Goal: Information Seeking & Learning: Check status

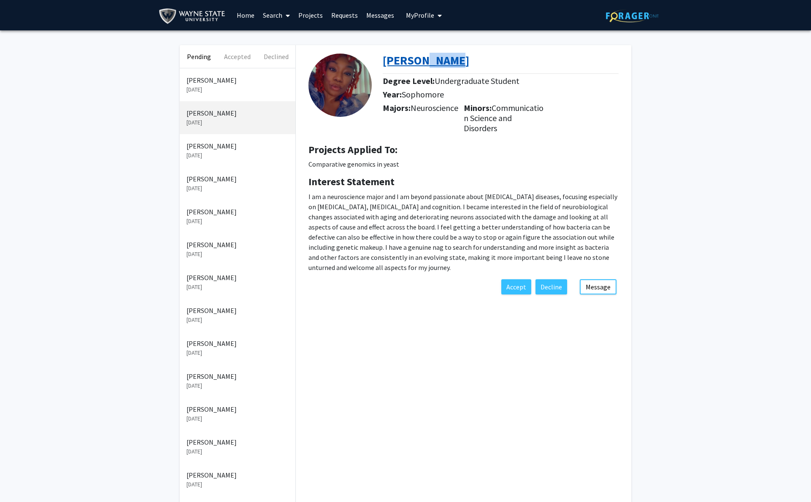
drag, startPoint x: 508, startPoint y: 64, endPoint x: 436, endPoint y: 60, distance: 72.3
click at [436, 60] on div "[PERSON_NAME]" at bounding box center [504, 63] width 242 height 18
copy b "[PERSON_NAME]"
click at [228, 92] on p "[DATE]" at bounding box center [238, 89] width 102 height 9
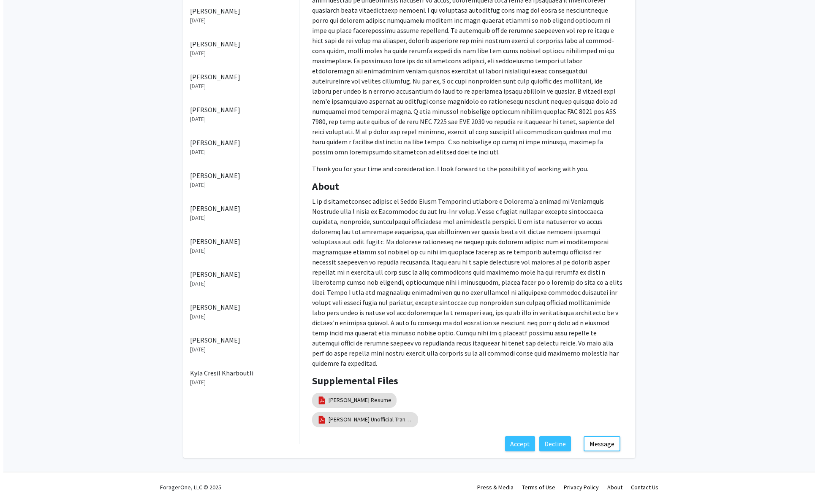
scroll to position [482, 0]
click at [363, 417] on link "[PERSON_NAME] Unofficial Transcript" at bounding box center [367, 419] width 84 height 9
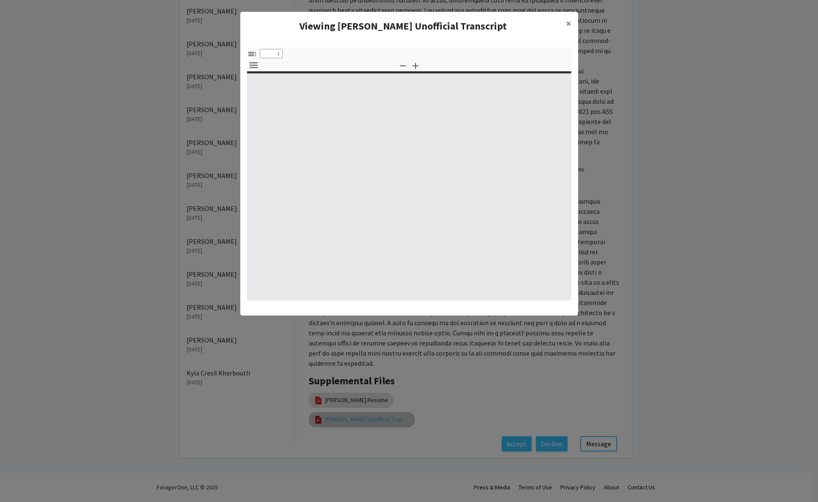
select select "custom"
type input "0"
select select "custom"
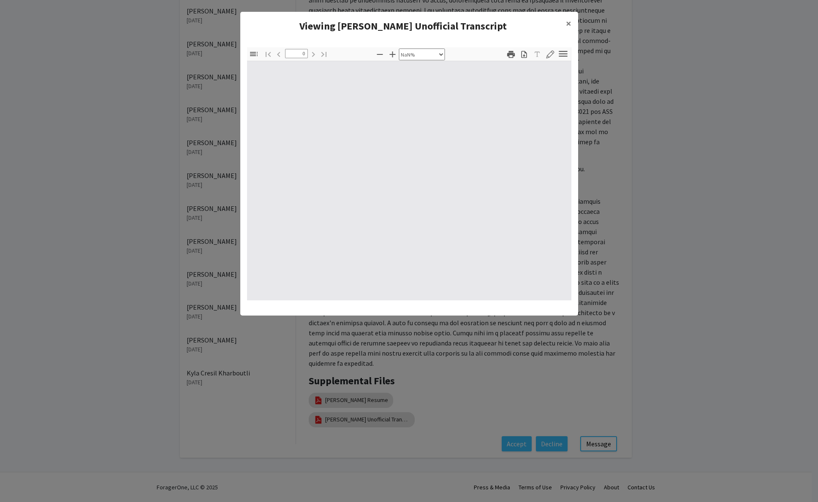
type input "1"
select select "auto"
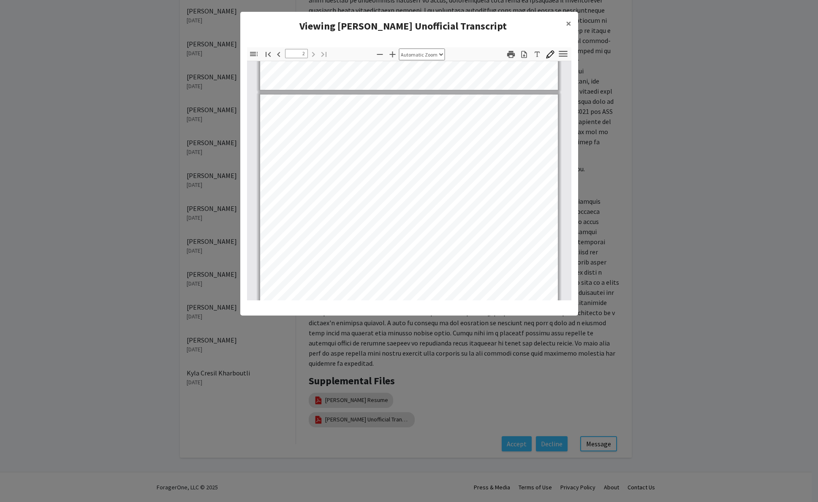
scroll to position [468, 0]
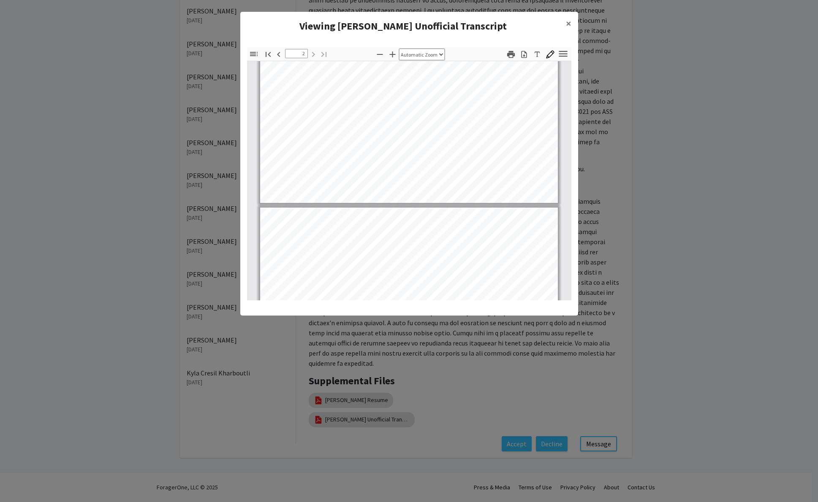
type input "1"
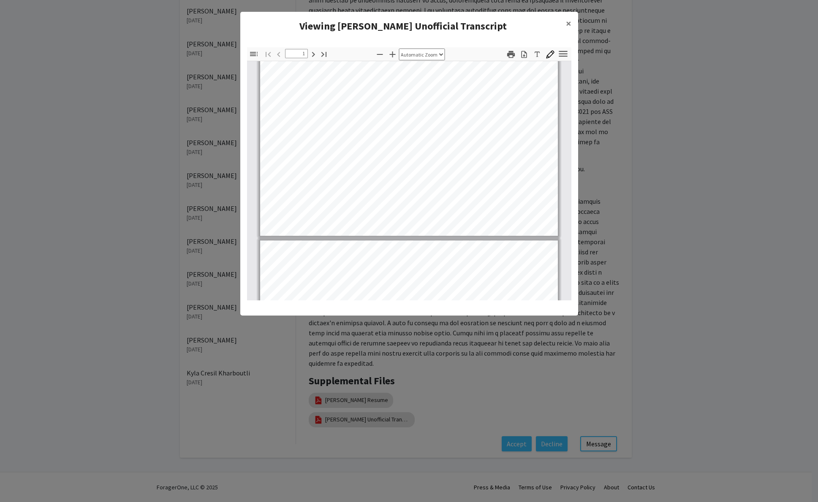
scroll to position [226, 0]
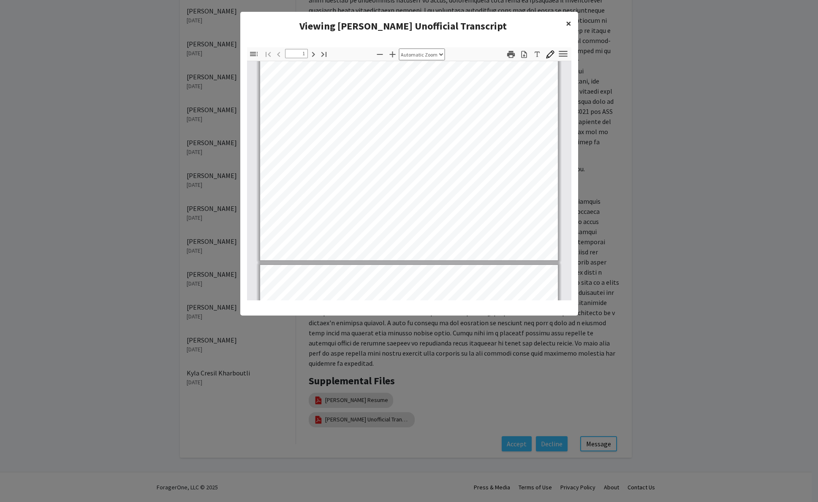
click at [568, 25] on span "×" at bounding box center [568, 23] width 5 height 13
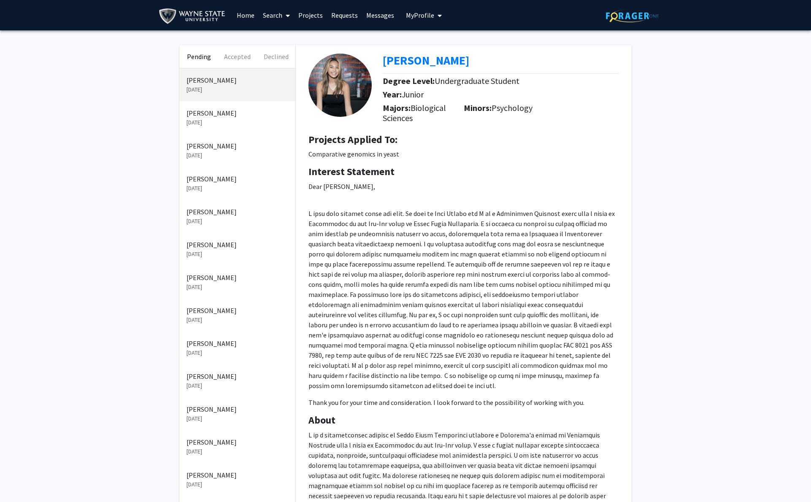
scroll to position [482, 0]
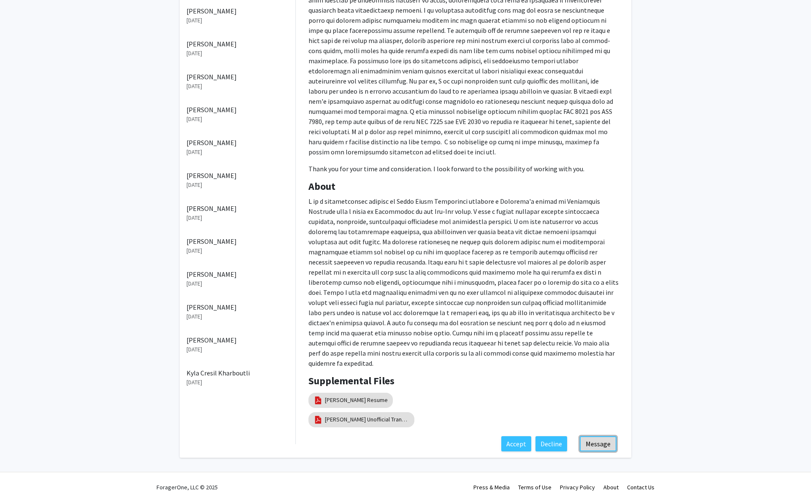
click at [602, 444] on button "Message" at bounding box center [598, 443] width 37 height 15
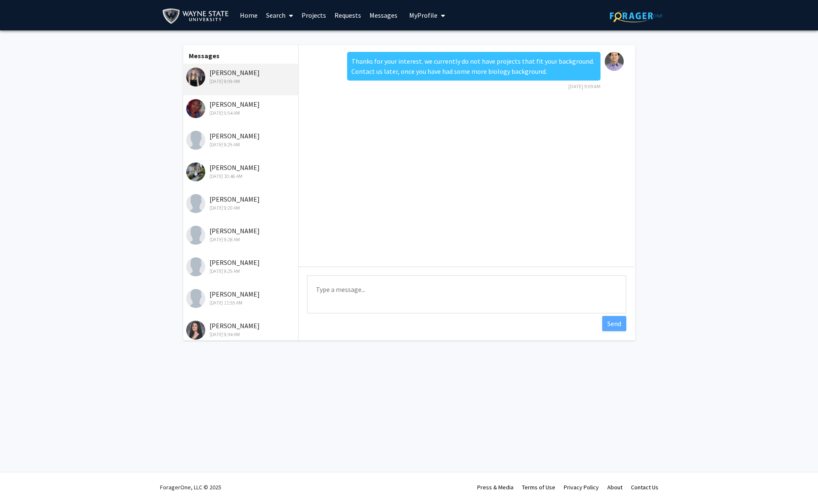
click at [230, 146] on div "[PERSON_NAME] [DATE] 9:25 AM" at bounding box center [241, 140] width 110 height 18
